Goal: Information Seeking & Learning: Learn about a topic

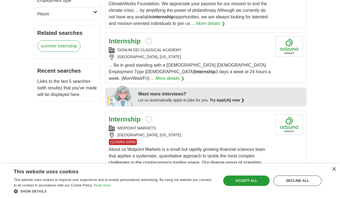
scroll to position [230, 0]
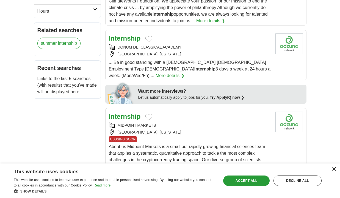
click at [333, 170] on div "×" at bounding box center [333, 169] width 4 height 4
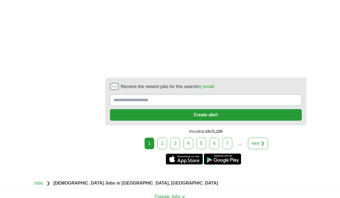
scroll to position [1094, 0]
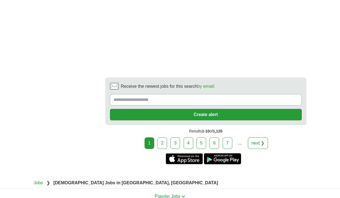
click at [161, 138] on link "2" at bounding box center [162, 144] width 10 height 12
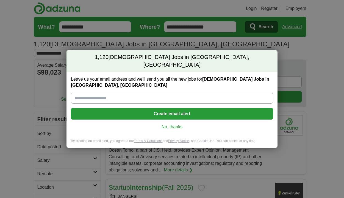
click at [166, 124] on link "No, thanks" at bounding box center [171, 127] width 193 height 6
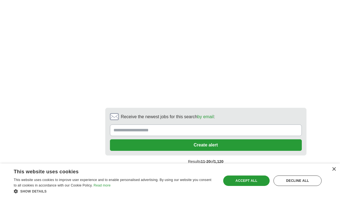
scroll to position [1145, 0]
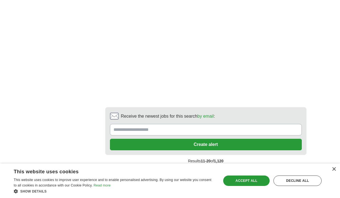
click at [187, 167] on link "3" at bounding box center [191, 173] width 10 height 12
